Goal: Task Accomplishment & Management: Complete application form

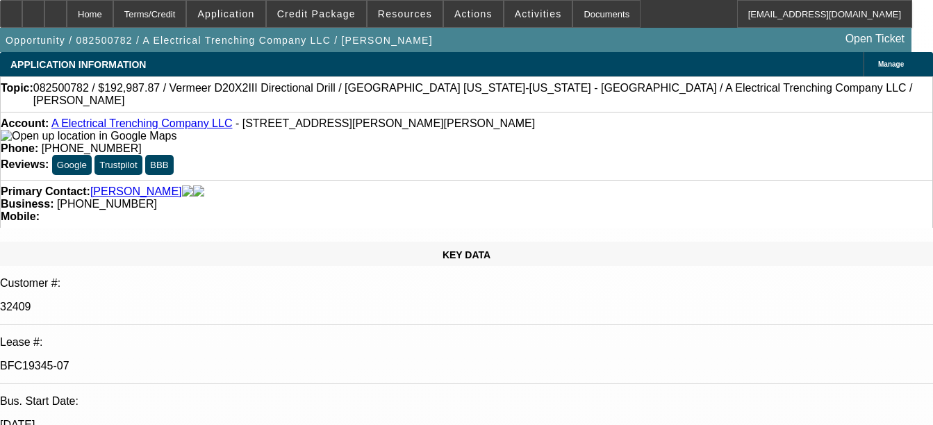
select select "0"
select select "3"
select select "0"
select select "6"
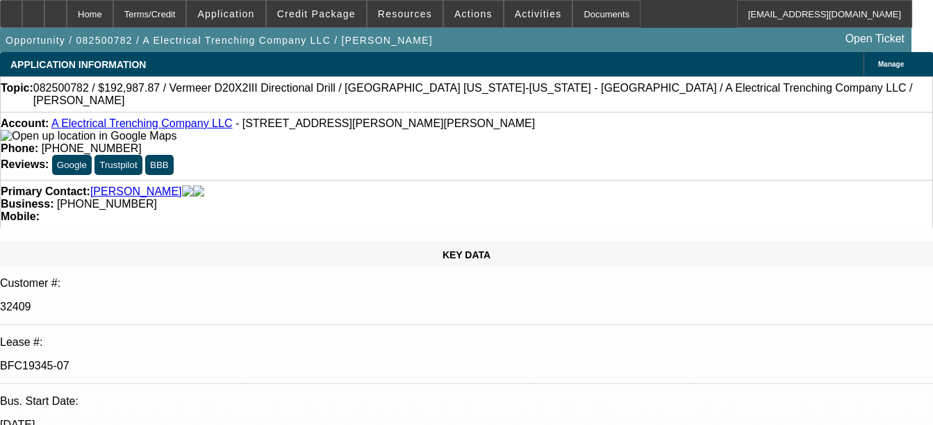
select select "0"
select select "3"
select select "0"
select select "6"
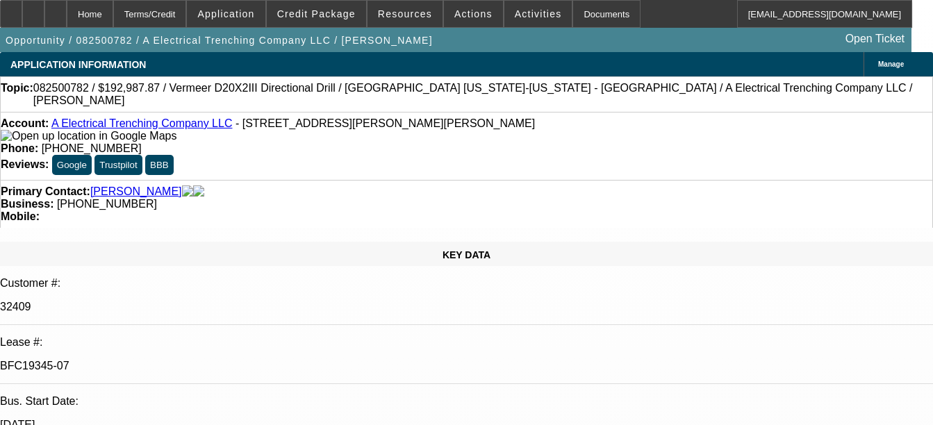
select select "0"
select select "3"
select select "0"
select select "6"
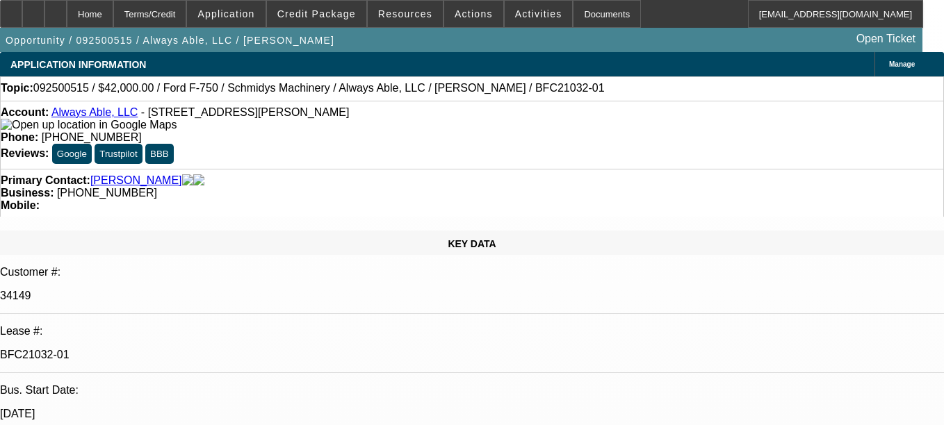
select select "0"
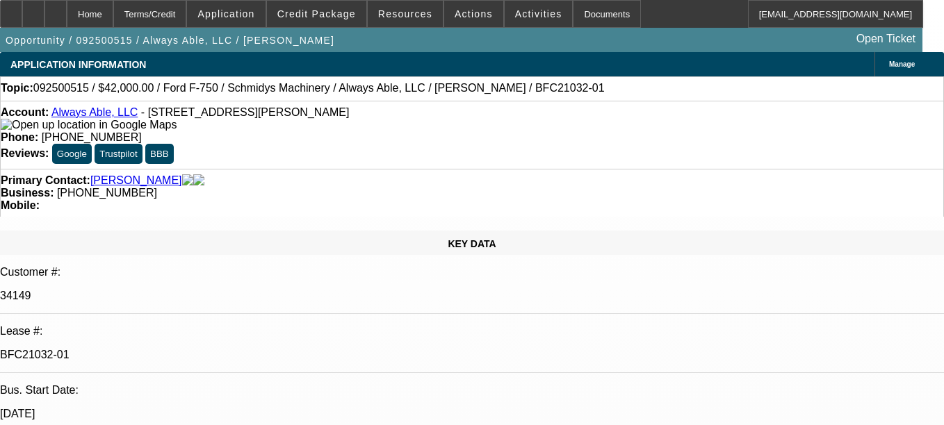
select select "0"
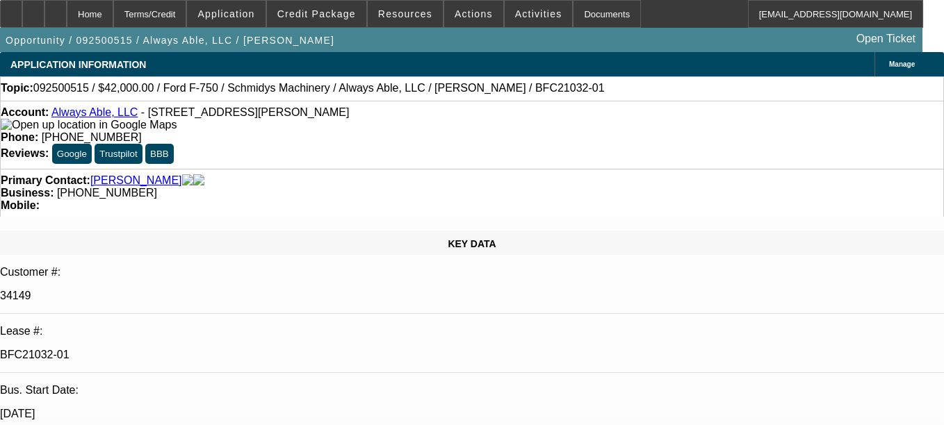
select select "0"
select select "1"
select select "6"
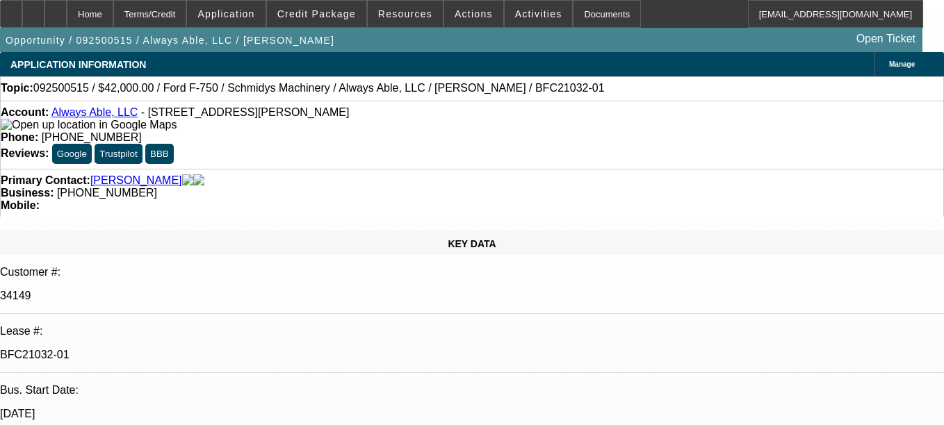
select select "1"
select select "6"
select select "1"
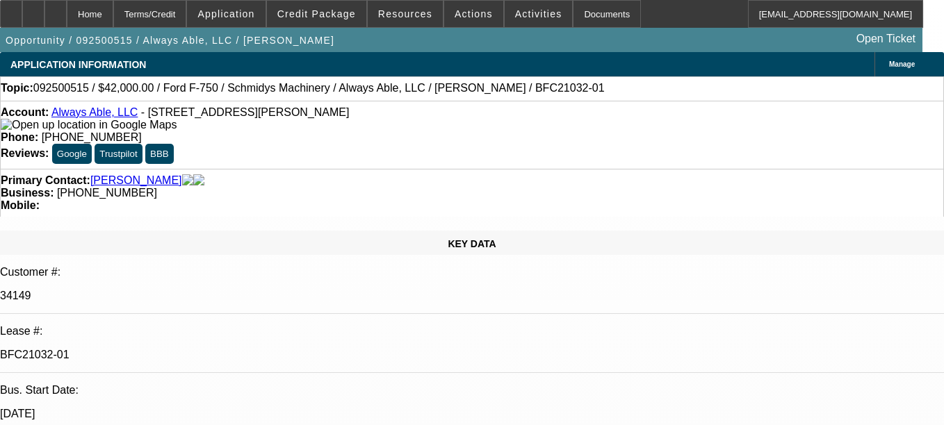
select select "6"
select select "1"
select select "6"
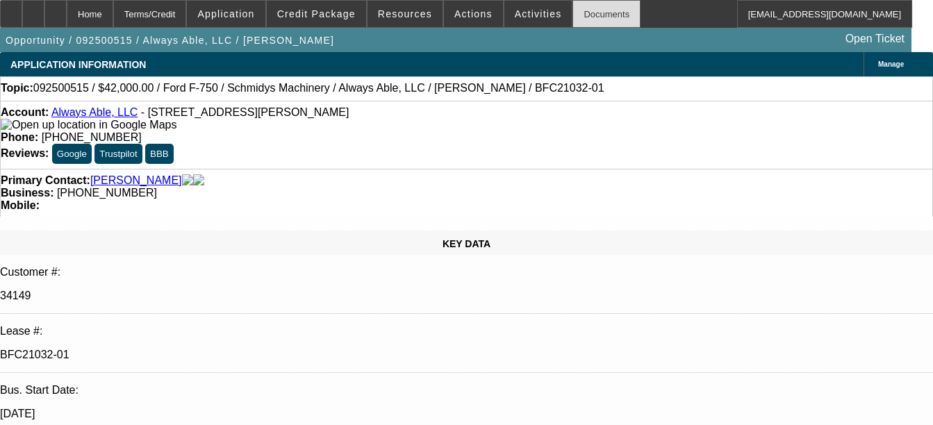
click at [582, 12] on div "Documents" at bounding box center [607, 14] width 68 height 28
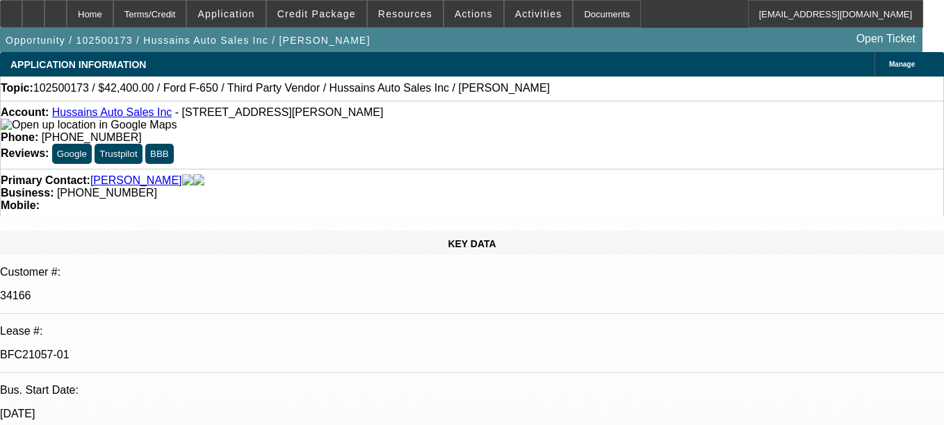
select select "0"
select select "6"
select select "0"
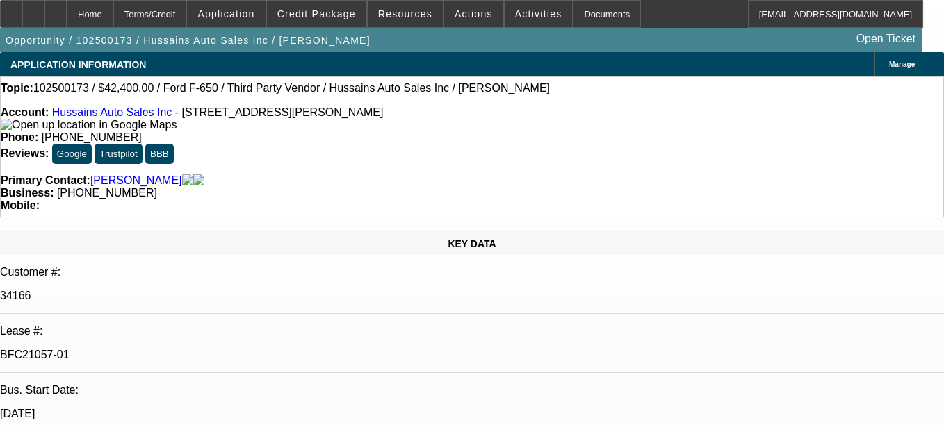
select select "0"
select select "6"
select select "0"
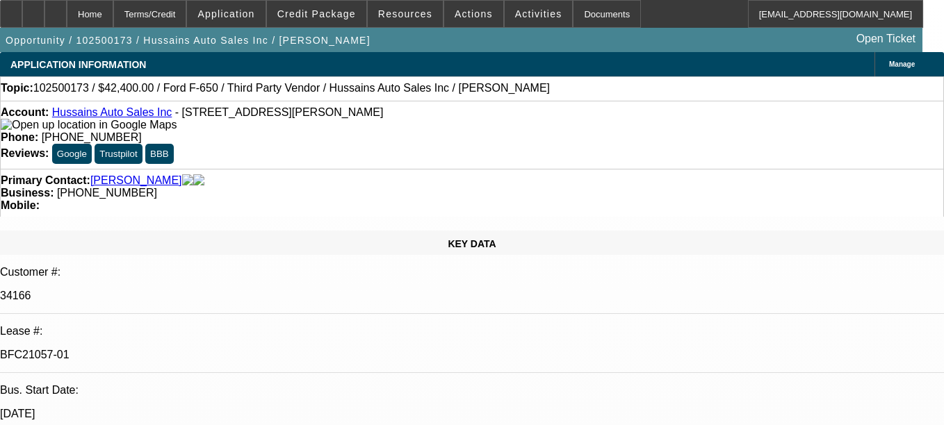
select select "0"
select select "6"
select select "0"
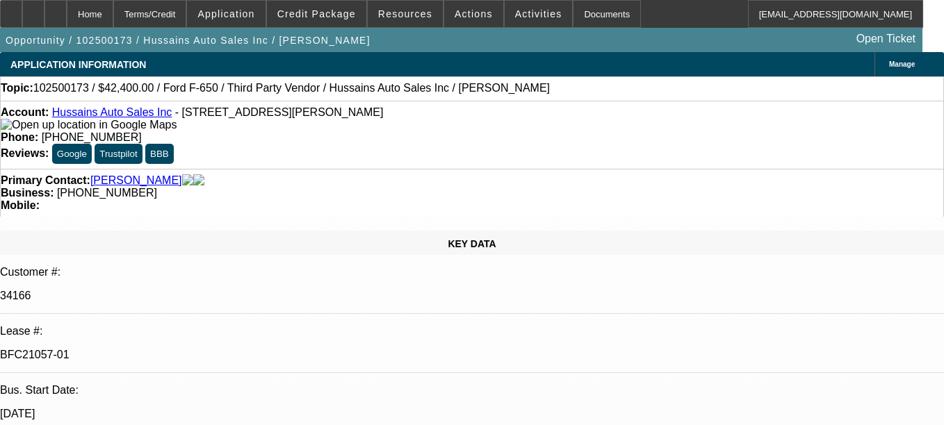
select select "6"
